Goal: Information Seeking & Learning: Check status

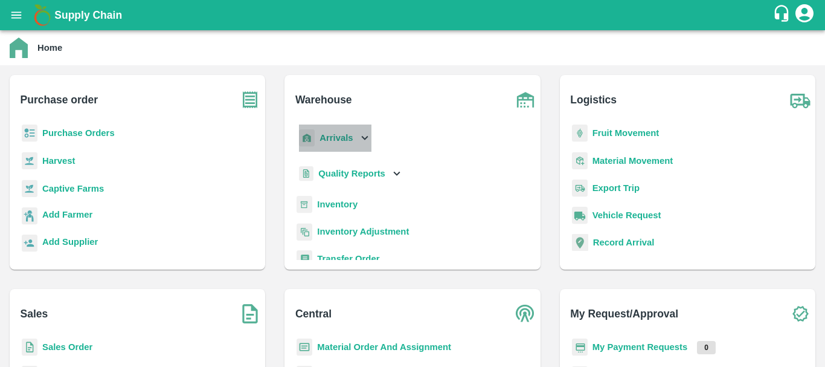
click at [337, 136] on b "Arrivals" at bounding box center [336, 138] width 33 height 10
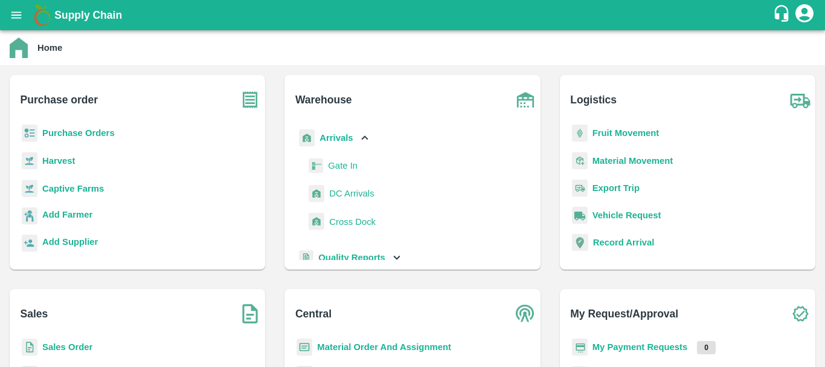
click at [350, 197] on span "DC Arrivals" at bounding box center [351, 193] width 45 height 13
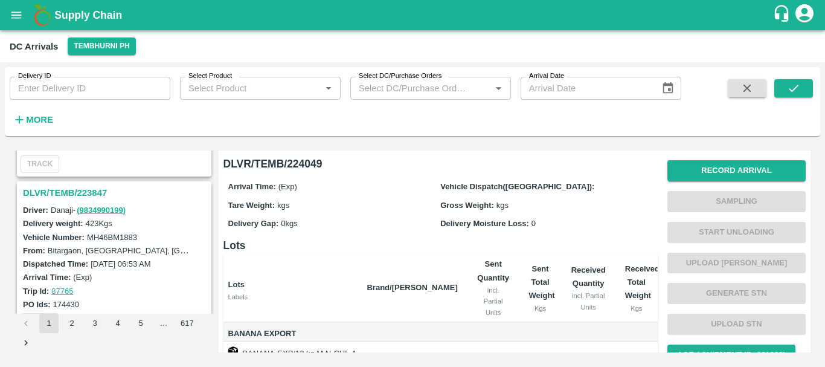
scroll to position [1868, 0]
click at [88, 195] on h3 "DLVR/TEMB/223847" at bounding box center [116, 194] width 186 height 16
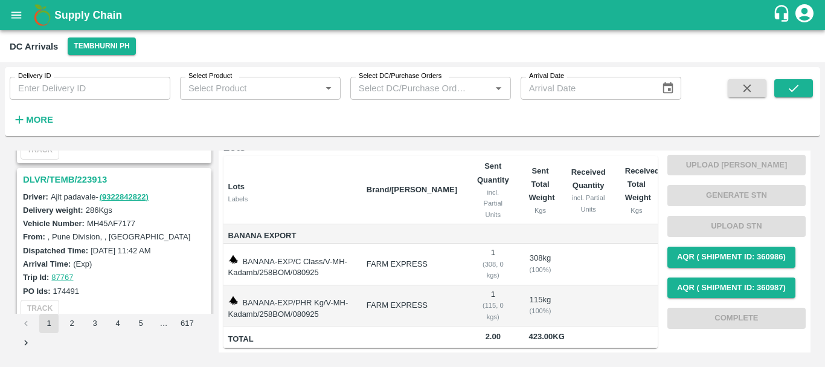
scroll to position [1723, 0]
click at [85, 176] on h3 "DLVR/TEMB/223913" at bounding box center [116, 181] width 186 height 16
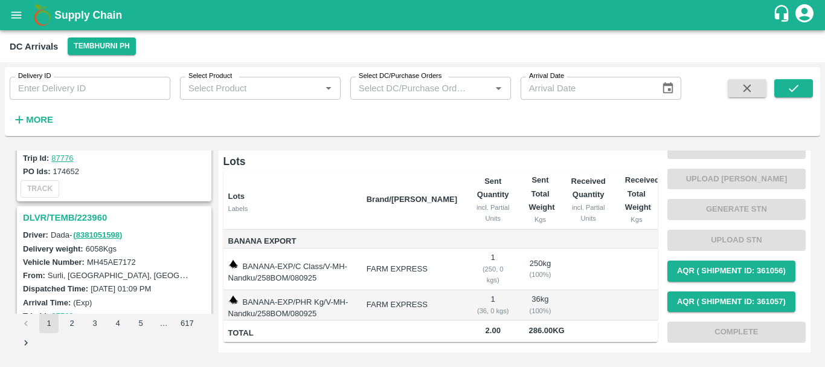
scroll to position [1522, 0]
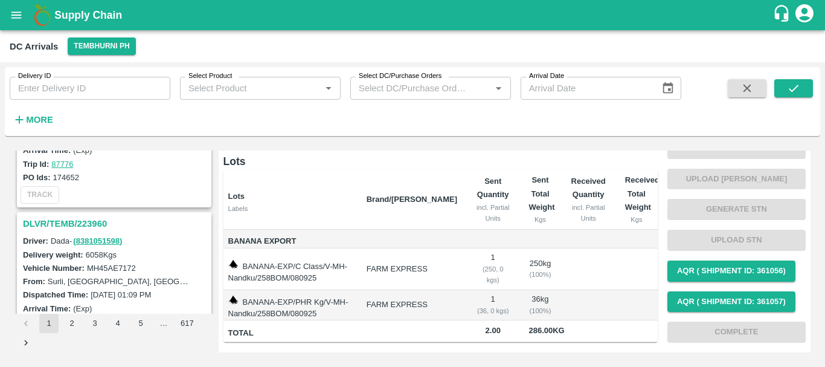
click at [98, 223] on h3 "DLVR/TEMB/223960" at bounding box center [116, 224] width 186 height 16
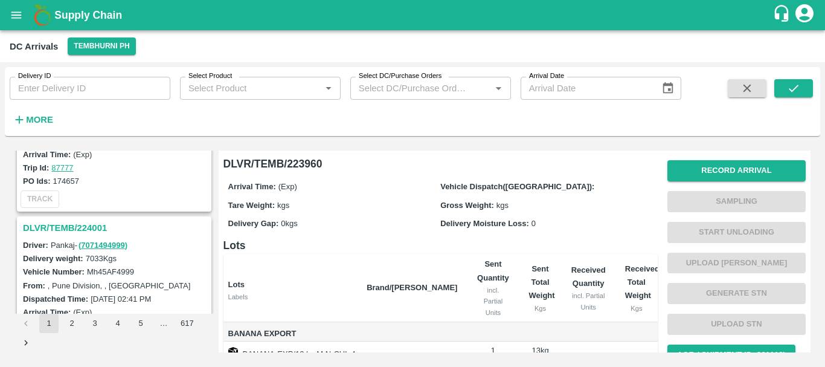
click at [83, 228] on h3 "DLVR/TEMB/224001" at bounding box center [116, 228] width 186 height 16
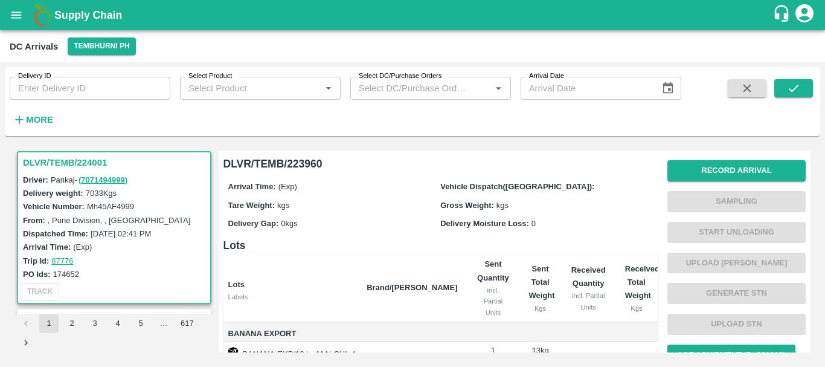
click at [377, 231] on div "Arrival Time: (Exp) Vehicle Dispatch([GEOGRAPHIC_DATA]): Tare Weight: kgs Gross…" at bounding box center [440, 204] width 434 height 65
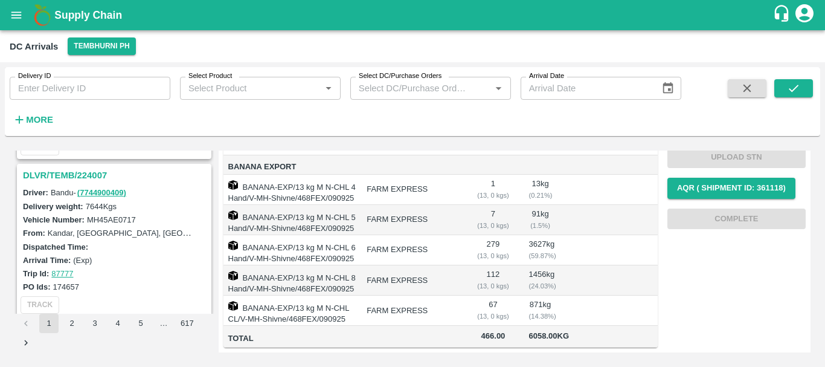
scroll to position [1250, 0]
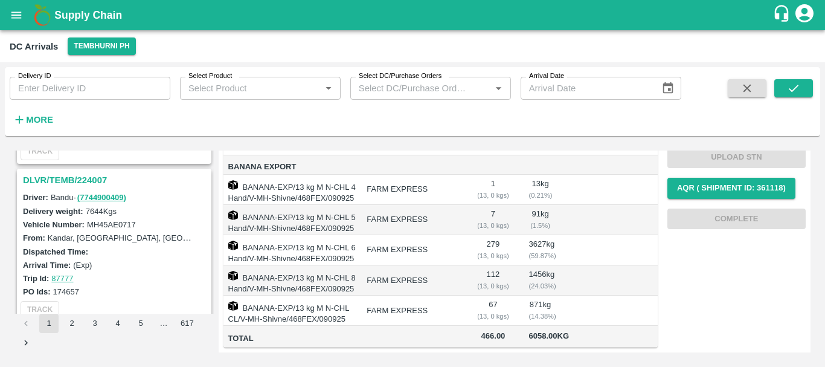
click at [95, 179] on h3 "DLVR/TEMB/224007" at bounding box center [116, 180] width 186 height 16
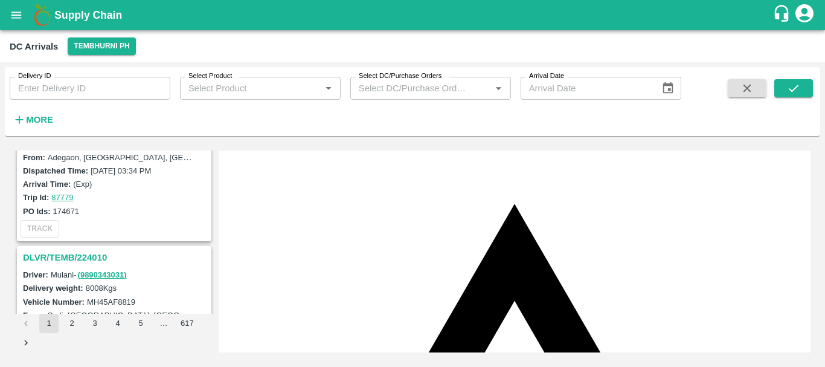
click at [59, 259] on h3 "DLVR/TEMB/224010" at bounding box center [116, 257] width 186 height 16
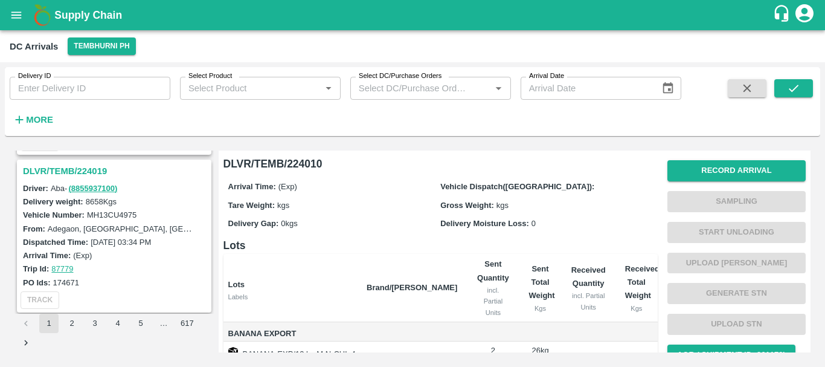
click at [85, 169] on h3 "DLVR/TEMB/224019" at bounding box center [116, 171] width 186 height 16
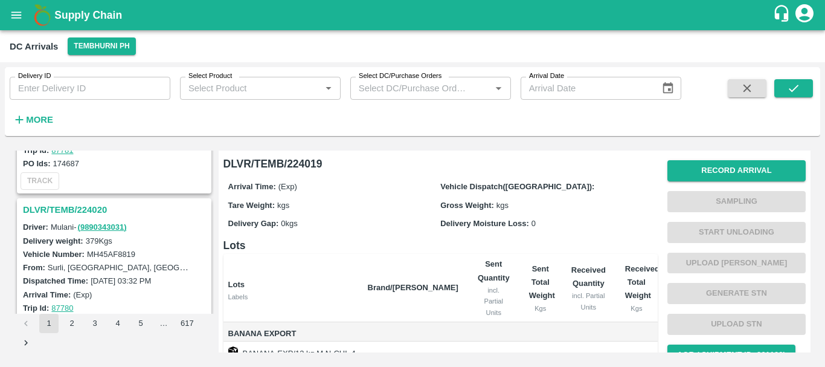
click at [96, 211] on h3 "DLVR/TEMB/224020" at bounding box center [116, 210] width 186 height 16
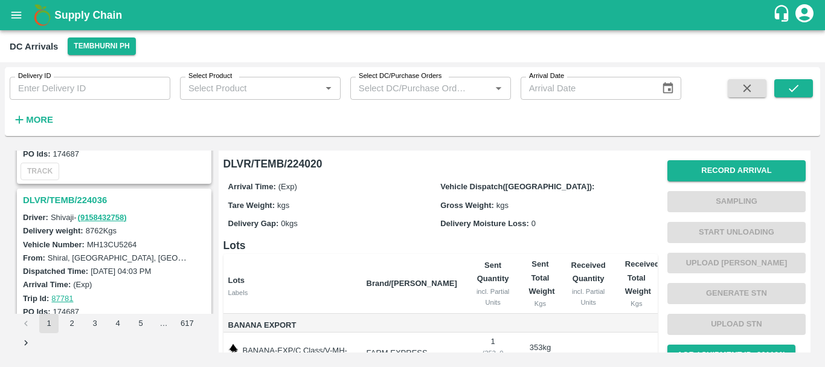
click at [83, 202] on h3 "DLVR/TEMB/224036" at bounding box center [116, 200] width 186 height 16
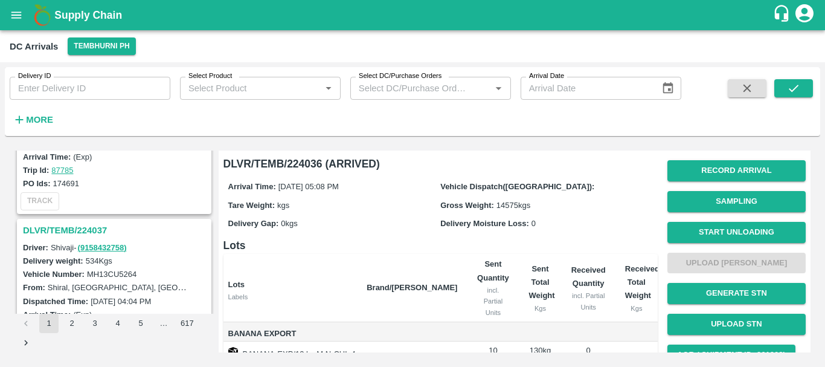
click at [85, 226] on h3 "DLVR/TEMB/224037" at bounding box center [116, 230] width 186 height 16
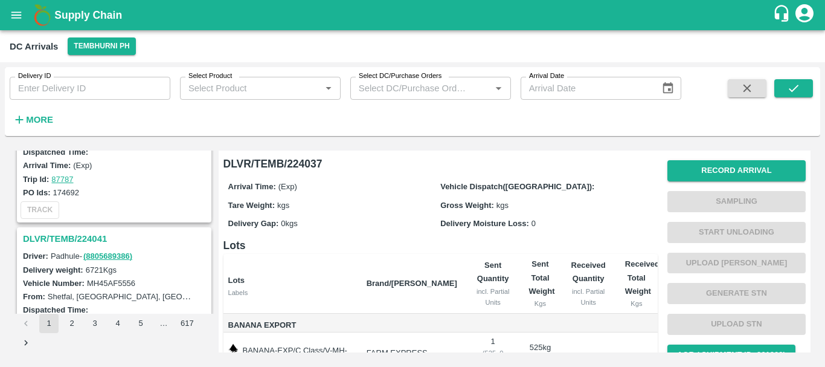
click at [91, 238] on h3 "DLVR/TEMB/224041" at bounding box center [116, 239] width 186 height 16
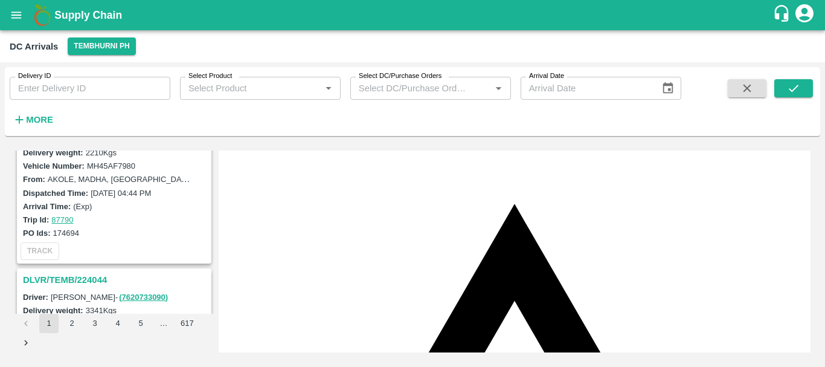
click at [89, 274] on h3 "DLVR/TEMB/224044" at bounding box center [116, 280] width 186 height 16
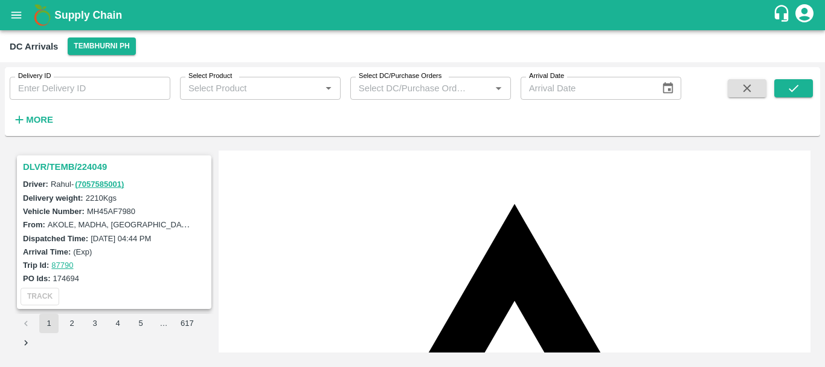
click at [84, 165] on h3 "DLVR/TEMB/224049" at bounding box center [116, 167] width 186 height 16
